Goal: Task Accomplishment & Management: Use online tool/utility

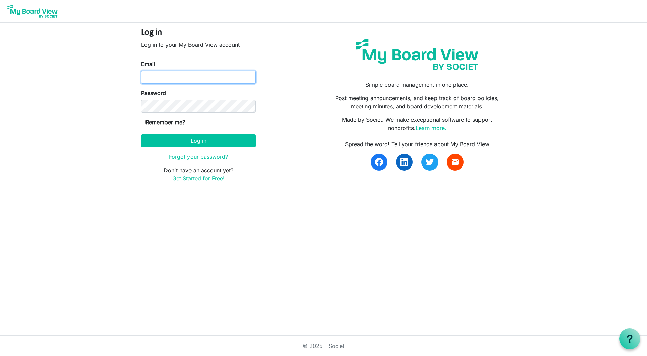
click at [169, 74] on input "Email" at bounding box center [198, 77] width 115 height 13
type input "awilson@augustapha.org"
click at [141, 134] on button "Log in" at bounding box center [198, 140] width 115 height 13
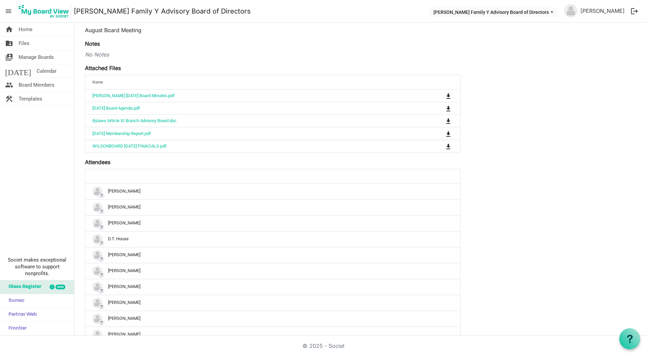
scroll to position [237, 0]
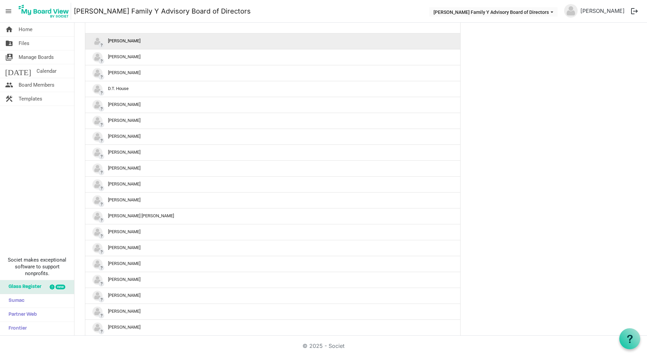
click at [115, 41] on div "? [PERSON_NAME]" at bounding box center [272, 41] width 360 height 10
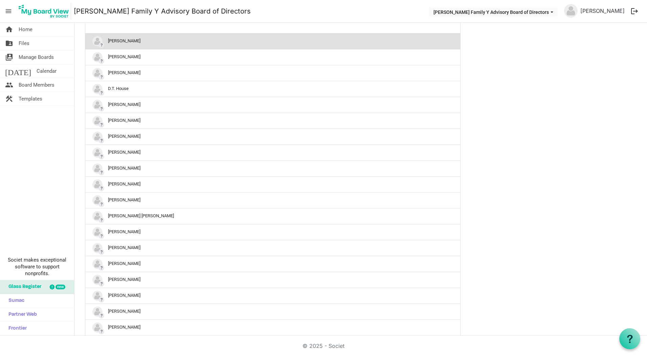
click at [99, 43] on span "?" at bounding box center [101, 45] width 6 height 6
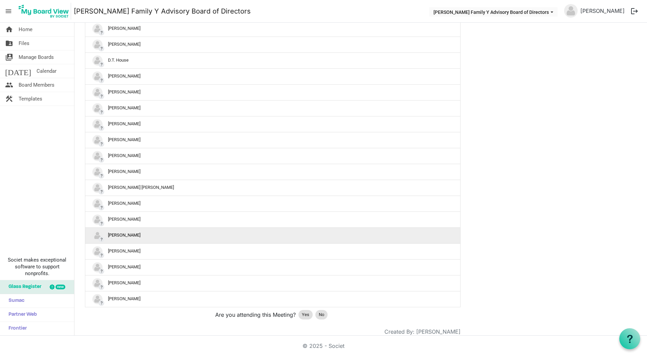
scroll to position [278, 0]
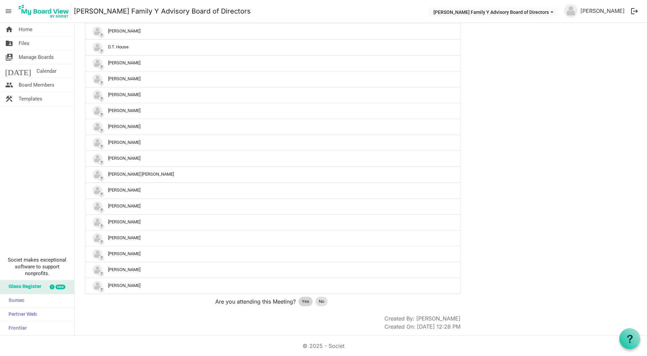
click at [303, 299] on span "Yes" at bounding box center [305, 301] width 7 height 7
